Goal: Information Seeking & Learning: Learn about a topic

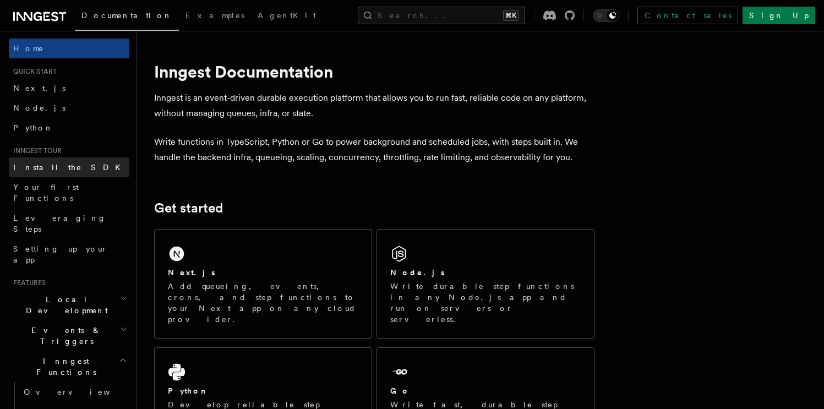
scroll to position [2, 0]
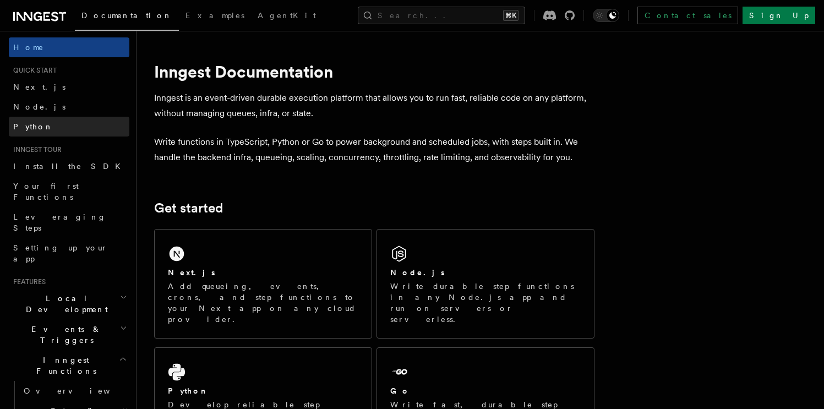
click at [58, 132] on link "Python" at bounding box center [69, 127] width 121 height 20
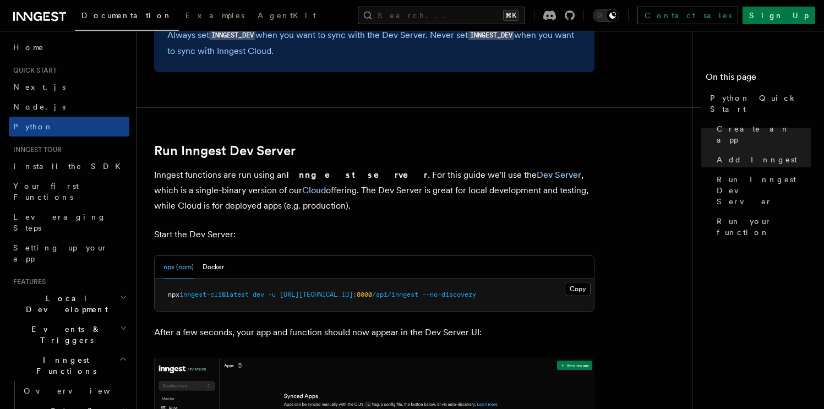
scroll to position [1255, 0]
click at [213, 265] on button "Docker" at bounding box center [213, 266] width 21 height 23
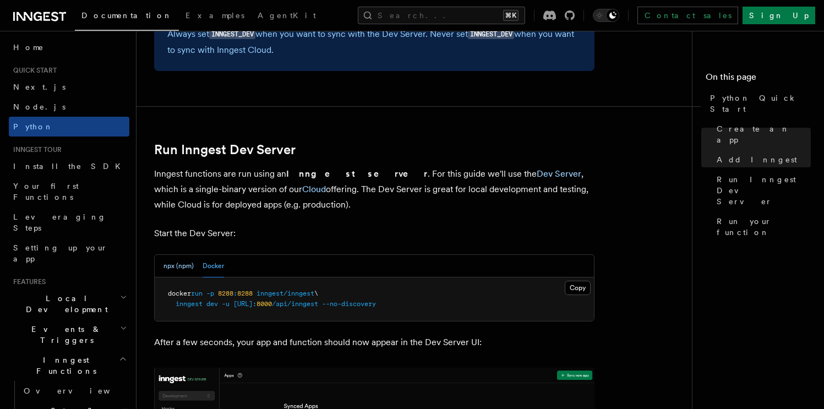
click at [179, 268] on button "npx (npm)" at bounding box center [179, 266] width 30 height 23
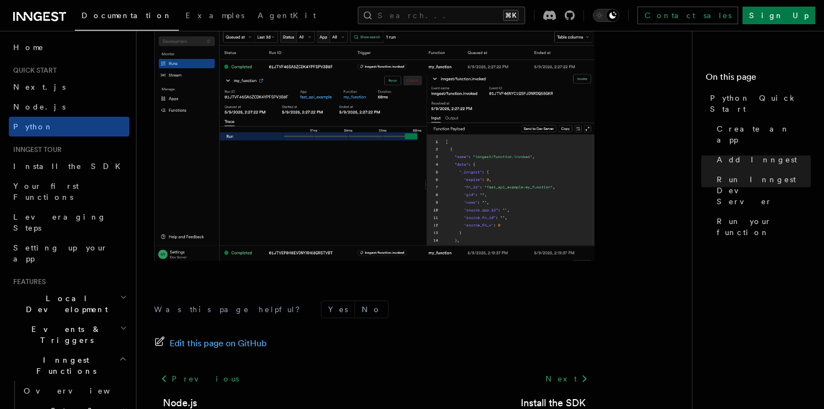
scroll to position [2375, 0]
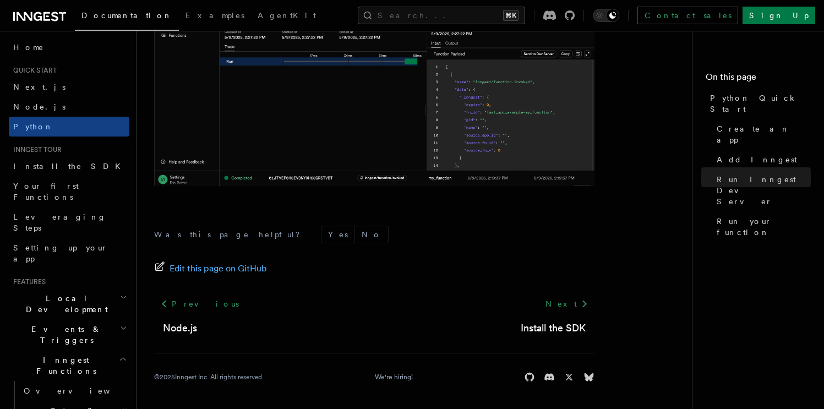
click at [44, 19] on icon at bounding box center [46, 16] width 7 height 9
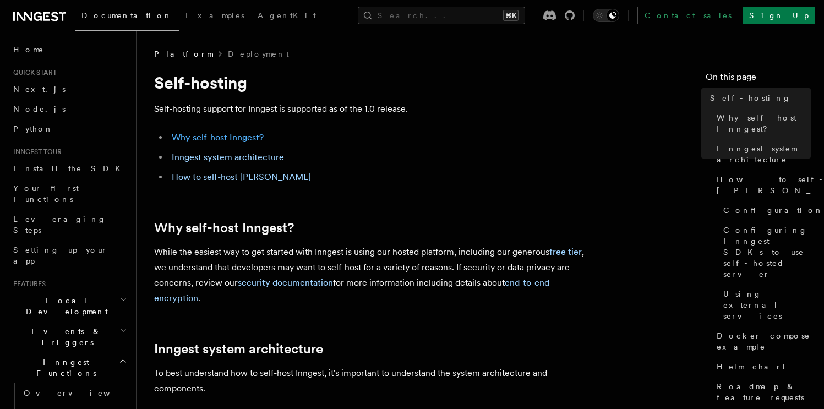
click at [239, 134] on link "Why self-host Inngest?" at bounding box center [218, 137] width 92 height 10
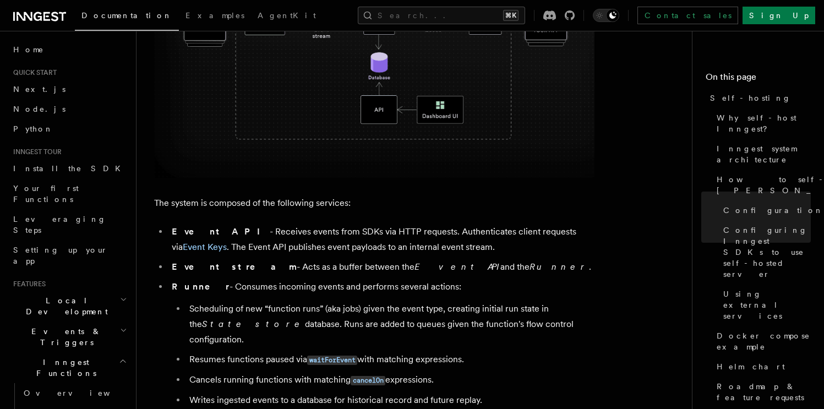
scroll to position [498, 0]
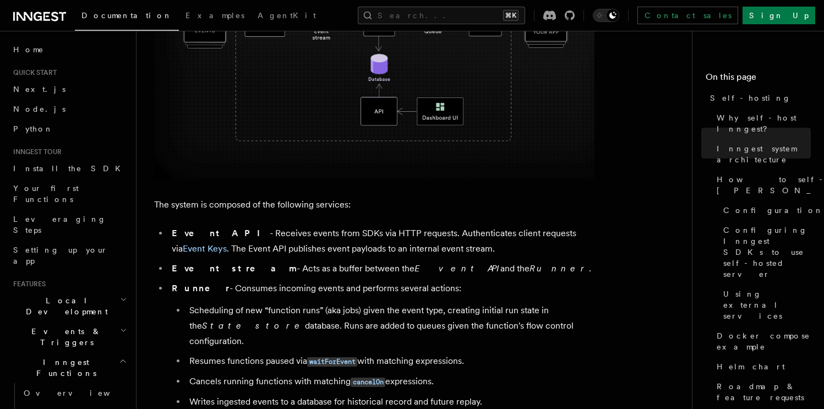
click at [38, 14] on icon at bounding box center [39, 16] width 53 height 13
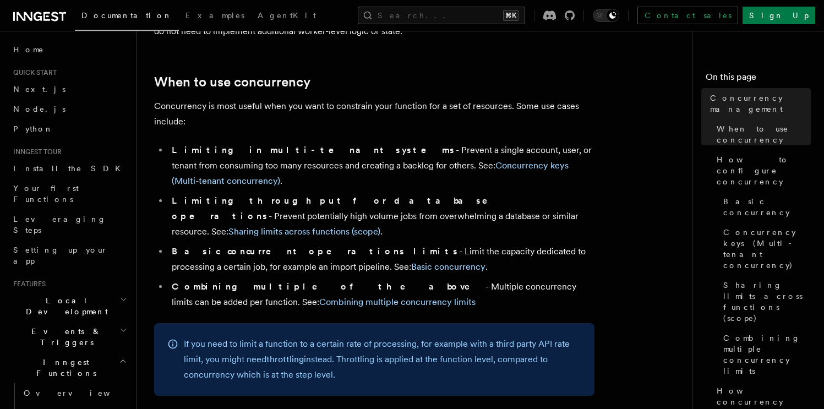
scroll to position [213, 0]
